Goal: Information Seeking & Learning: Learn about a topic

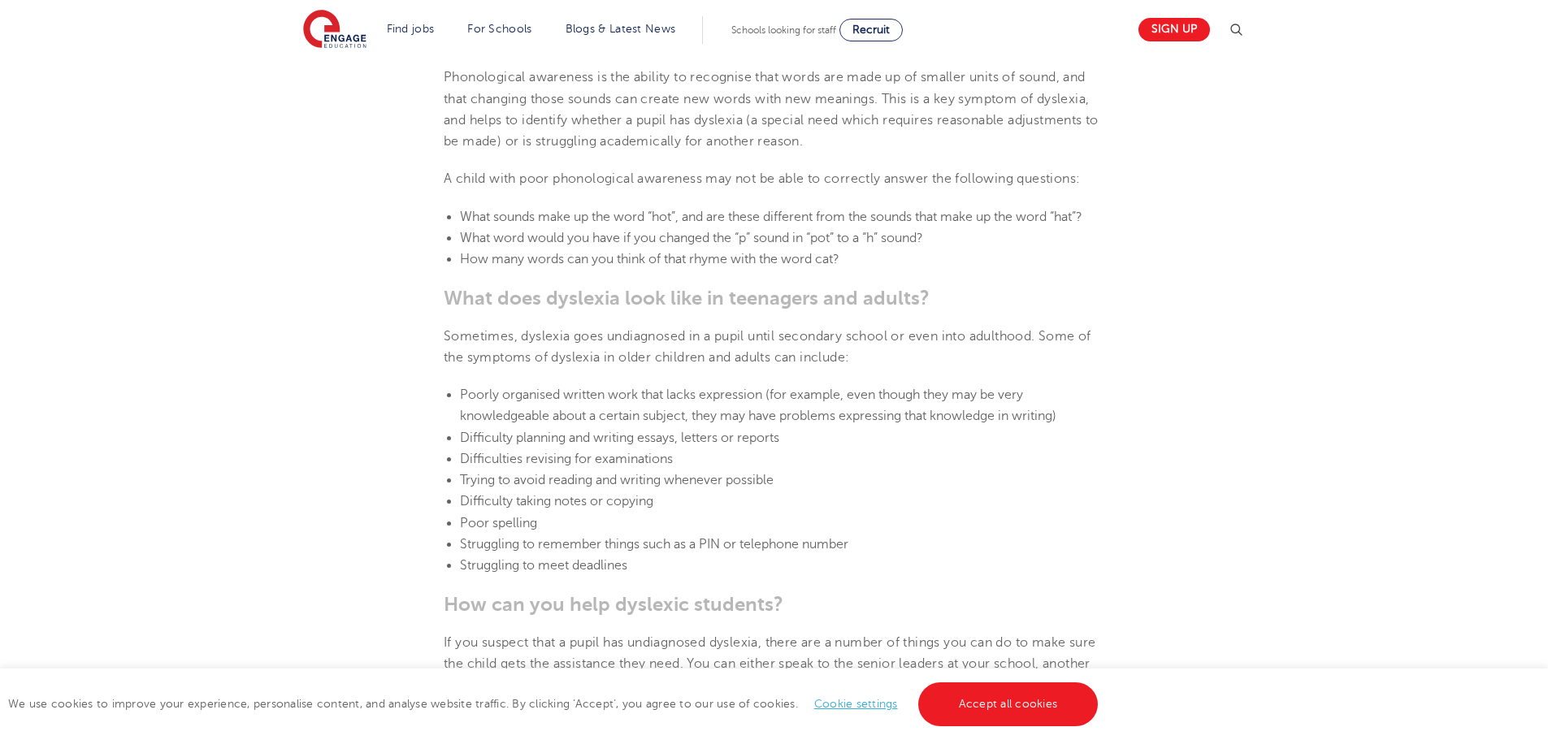
scroll to position [1950, 0]
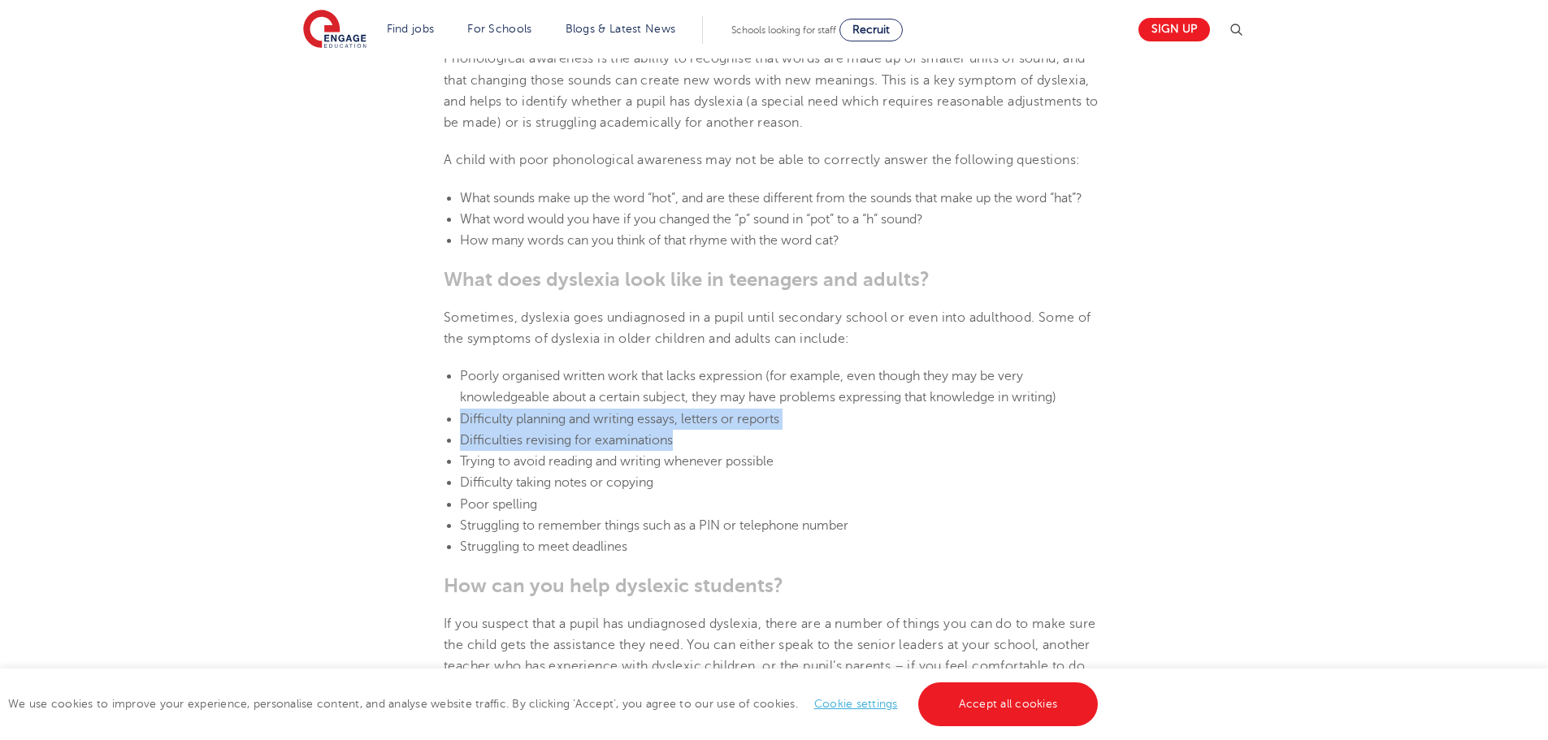
drag, startPoint x: 459, startPoint y: 414, endPoint x: 712, endPoint y: 442, distance: 254.3
click at [712, 442] on ul "Poorly organised written work that lacks expression (for example, even though t…" at bounding box center [774, 462] width 661 height 193
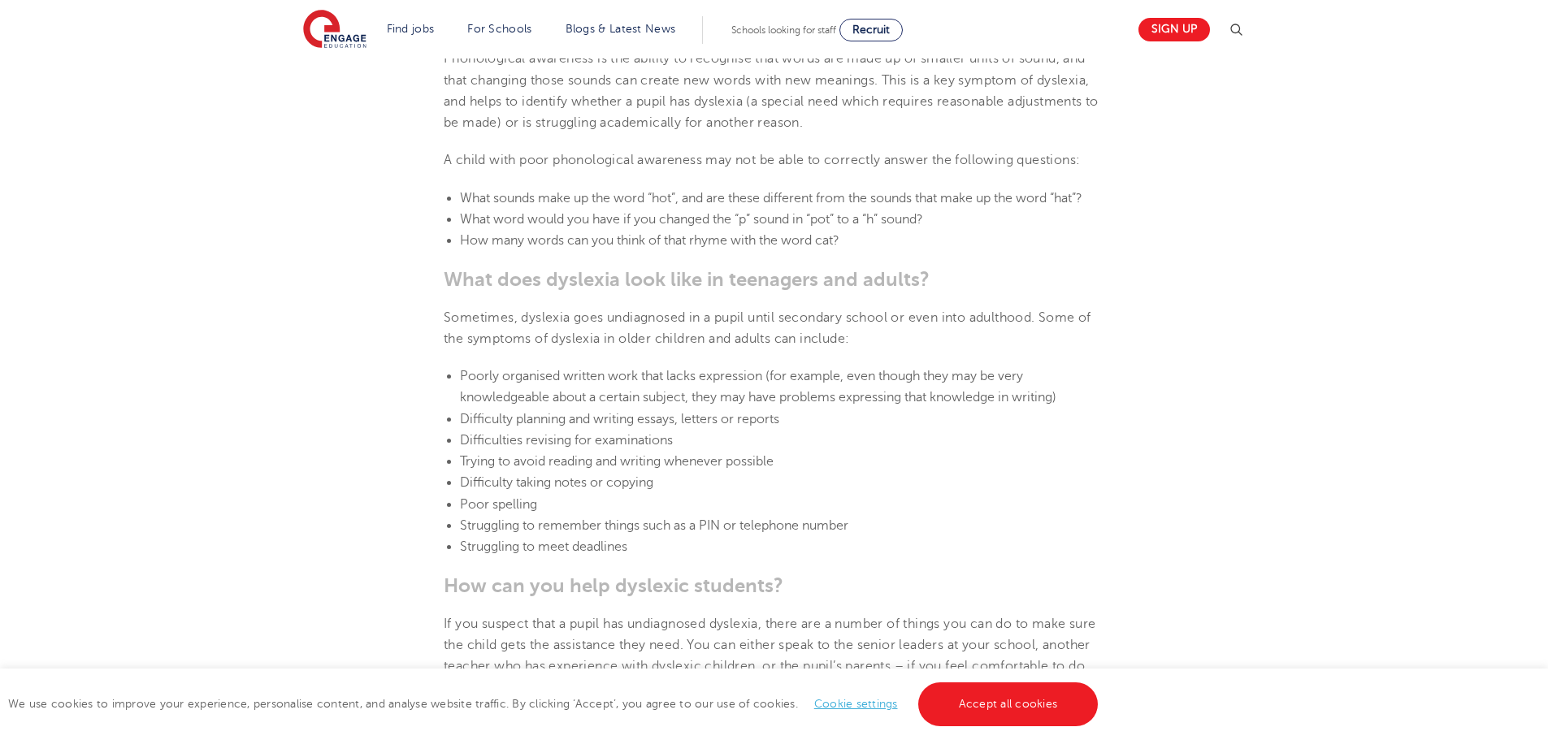
click at [481, 519] on span "Struggling to remember things such as a PIN or telephone number" at bounding box center [654, 525] width 388 height 15
drag, startPoint x: 460, startPoint y: 481, endPoint x: 569, endPoint y: 502, distance: 110.9
click at [569, 502] on ul "Poorly organised written work that lacks expression (for example, even though t…" at bounding box center [774, 462] width 661 height 193
drag, startPoint x: 543, startPoint y: 517, endPoint x: 601, endPoint y: 525, distance: 59.1
click at [544, 517] on li "Struggling to remember things such as a PIN or telephone number" at bounding box center [782, 525] width 644 height 21
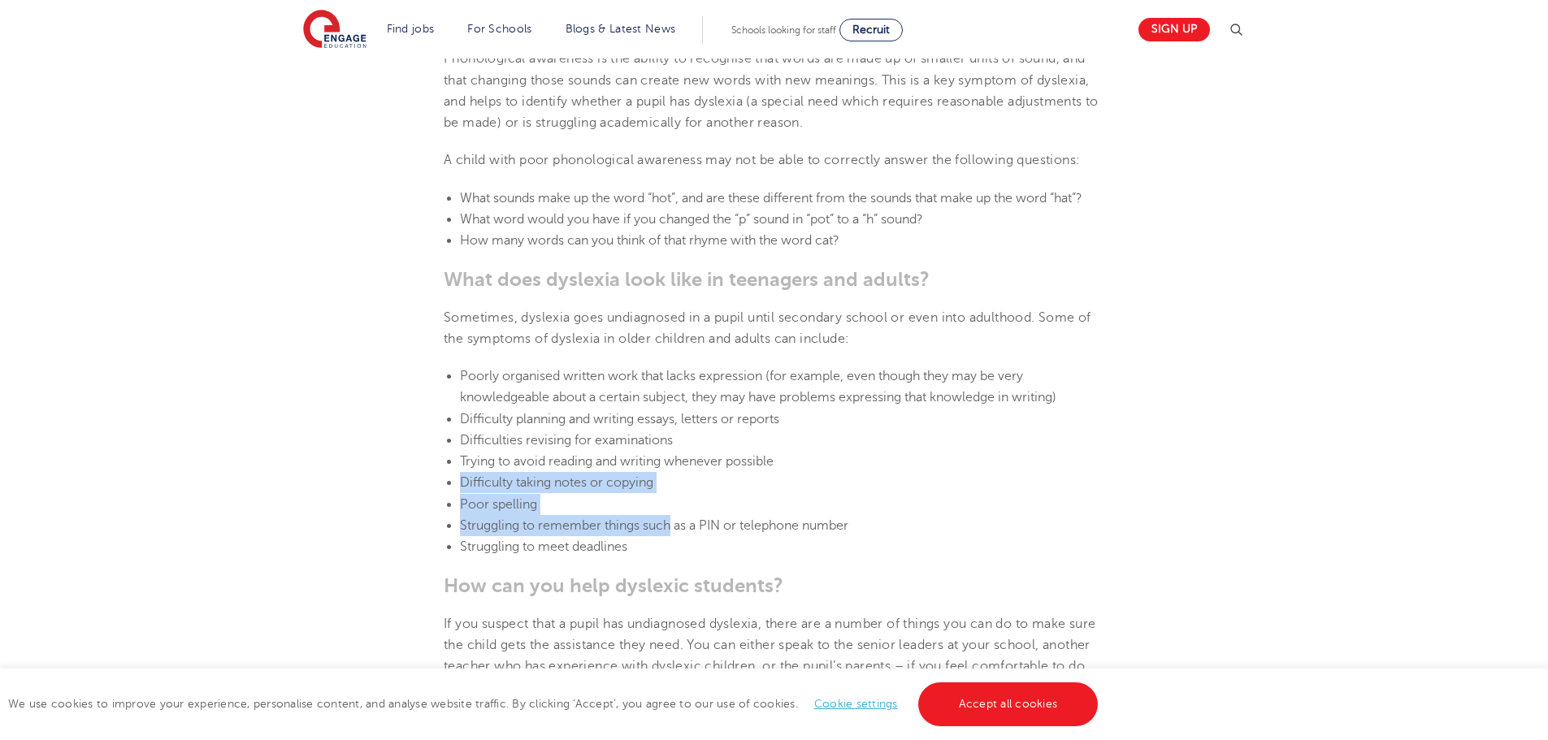
drag, startPoint x: 672, startPoint y: 527, endPoint x: 457, endPoint y: 475, distance: 220.5
click at [457, 475] on ul "Poorly organised written work that lacks expression (for example, even though t…" at bounding box center [774, 462] width 661 height 193
copy ul "Difficulty taking notes or copying Poor spelling Struggling to remember things …"
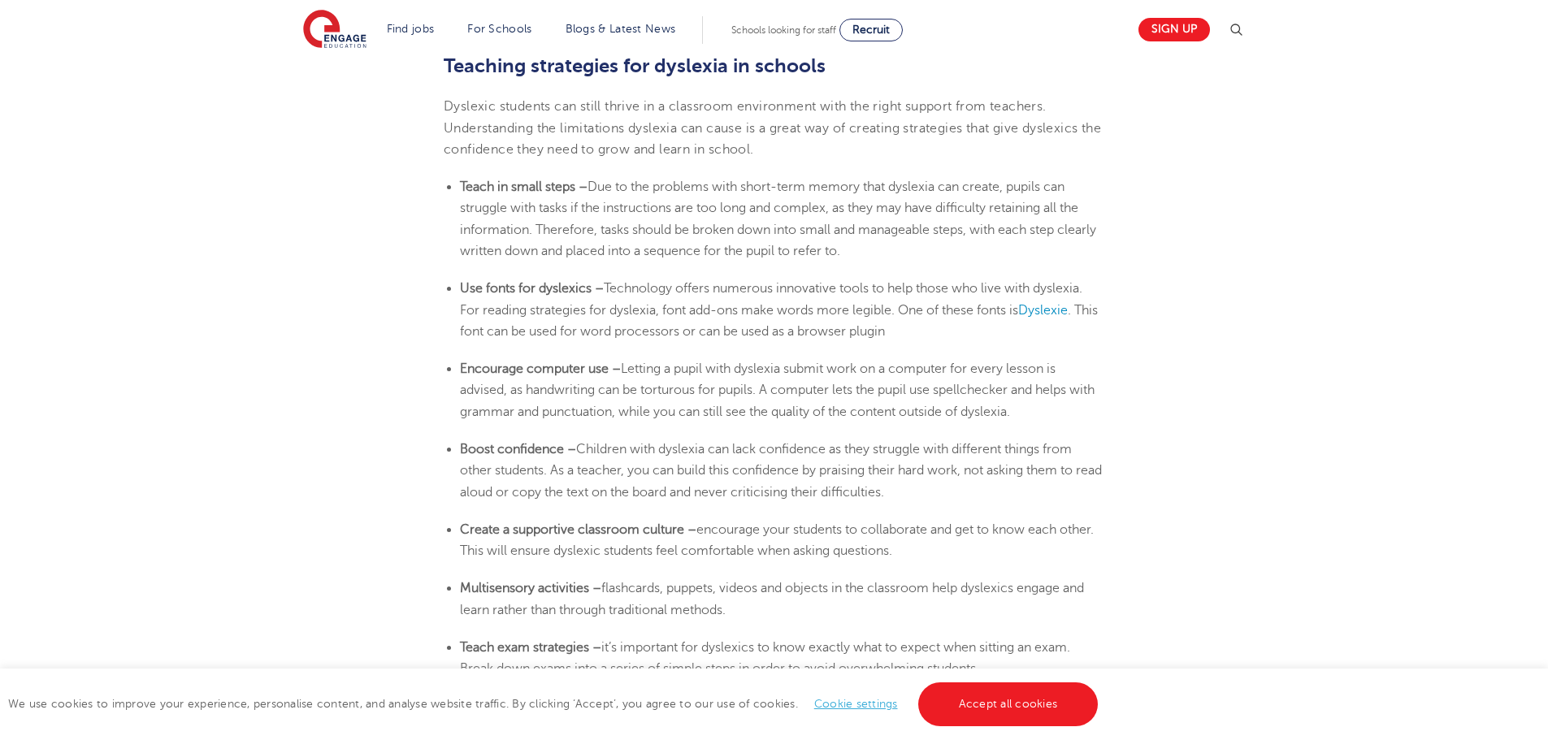
scroll to position [2844, 0]
